Goal: Transaction & Acquisition: Purchase product/service

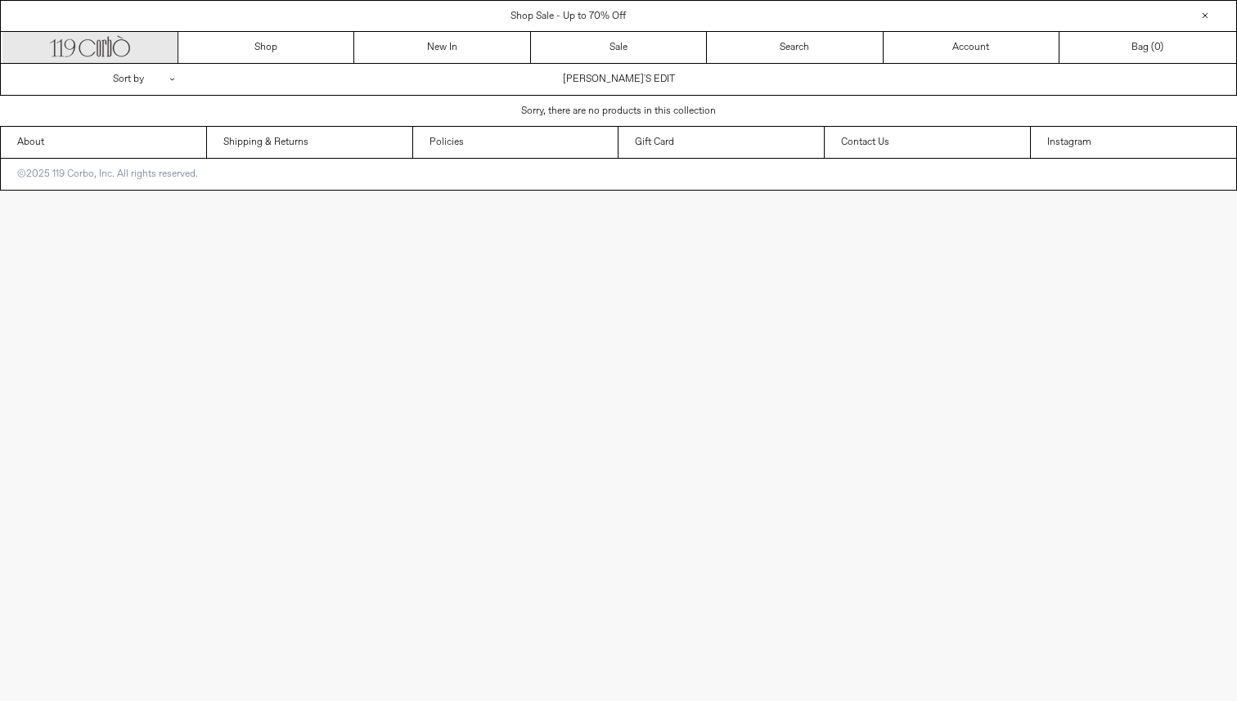
click at [97, 37] on icon ".cls-1, .cls-2 { fill: #231f20; stroke: #231f20; stroke-miterlimit: 10; stroke-…" at bounding box center [90, 45] width 80 height 24
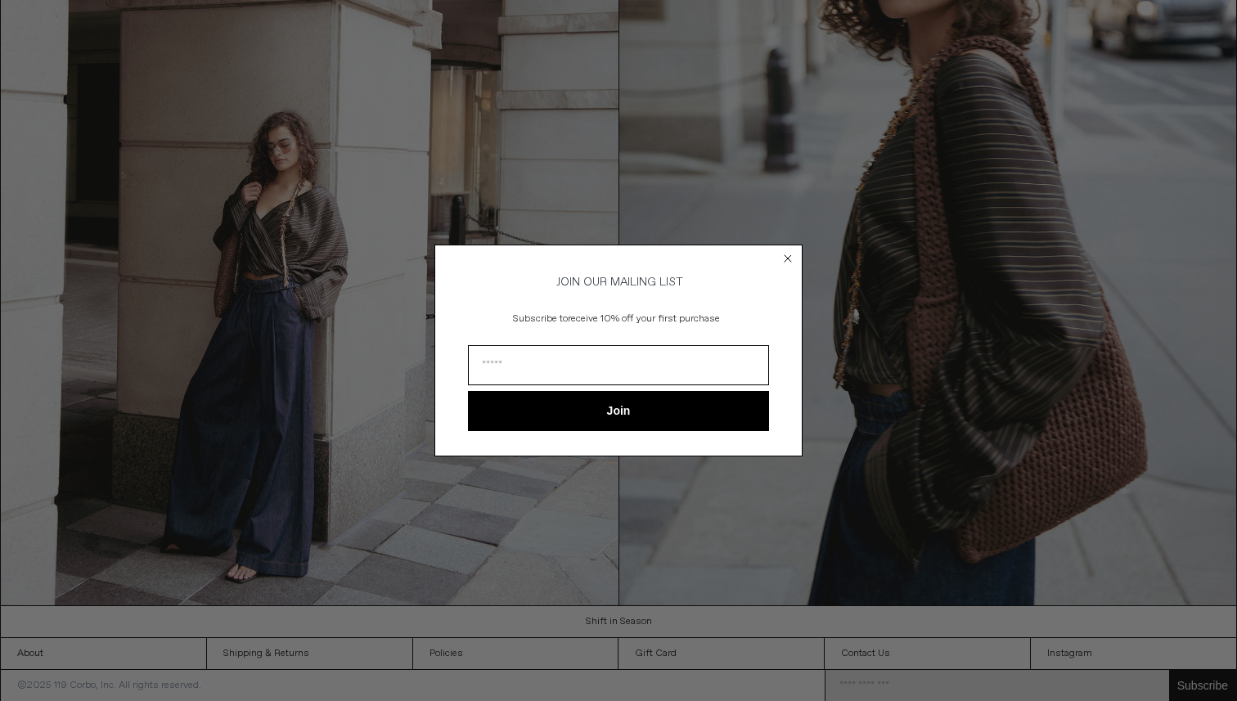
click at [797, 258] on form "JOIN OUR MAILING LIST Subscribe to receive 10% off your first purchase Join ***…" at bounding box center [619, 350] width 368 height 211
click at [790, 258] on circle "Close dialog" at bounding box center [789, 259] width 16 height 16
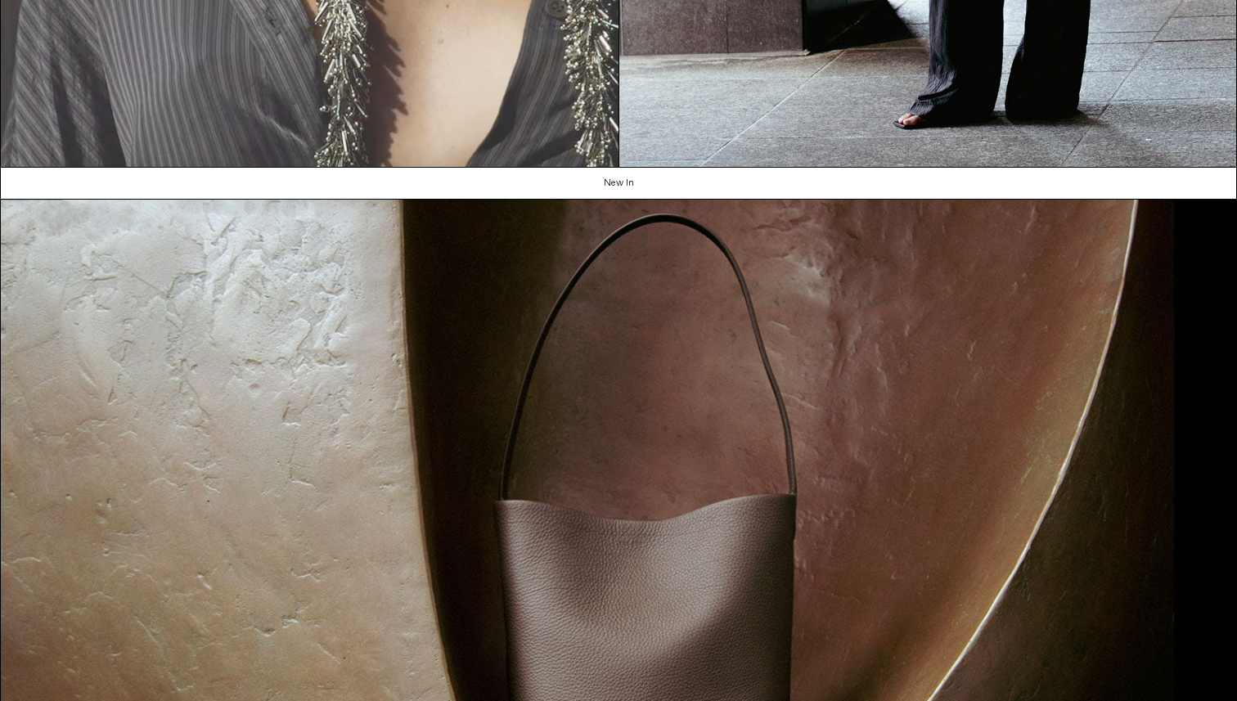
scroll to position [628, 0]
